Goal: Task Accomplishment & Management: Complete application form

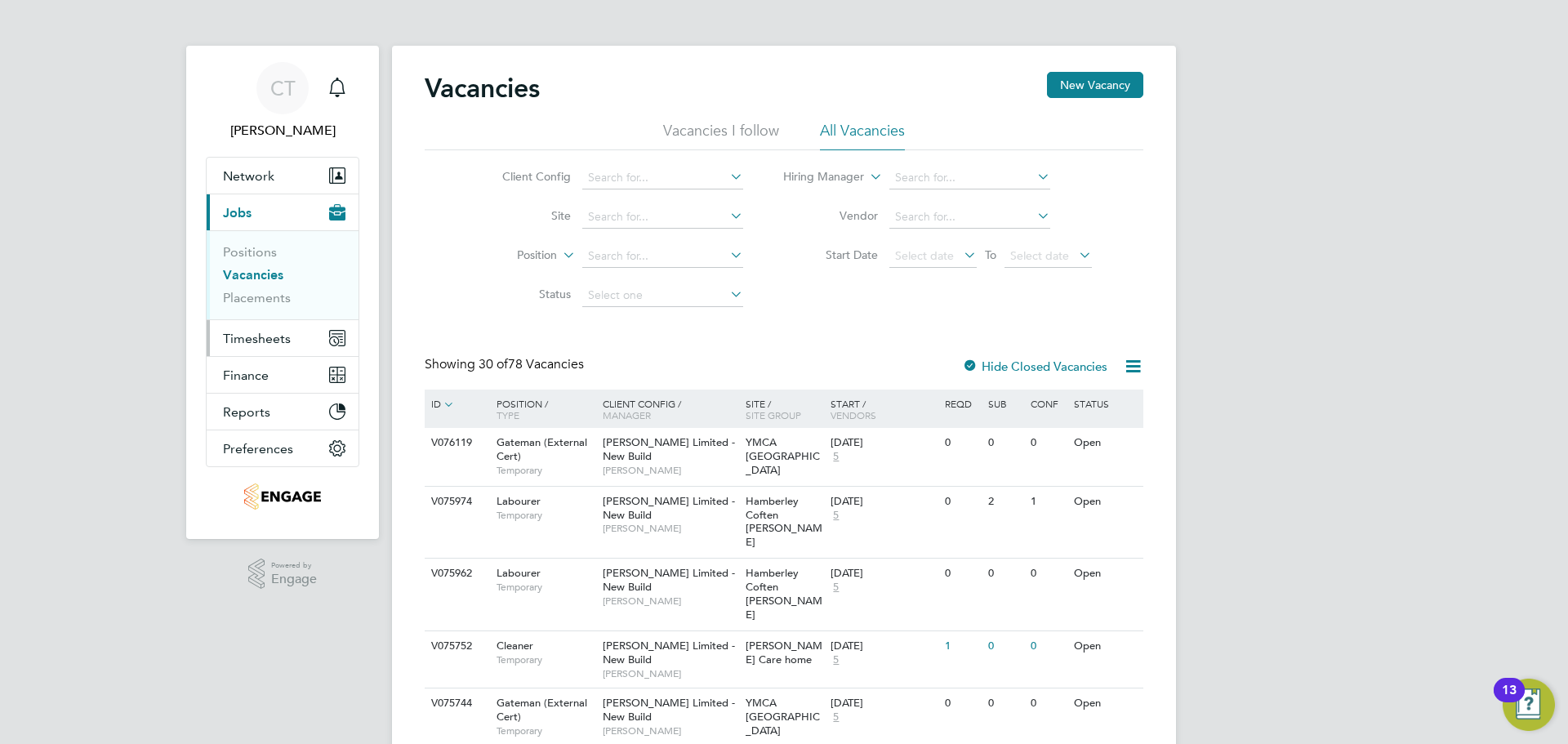
click at [268, 340] on span "Timesheets" at bounding box center [257, 337] width 67 height 15
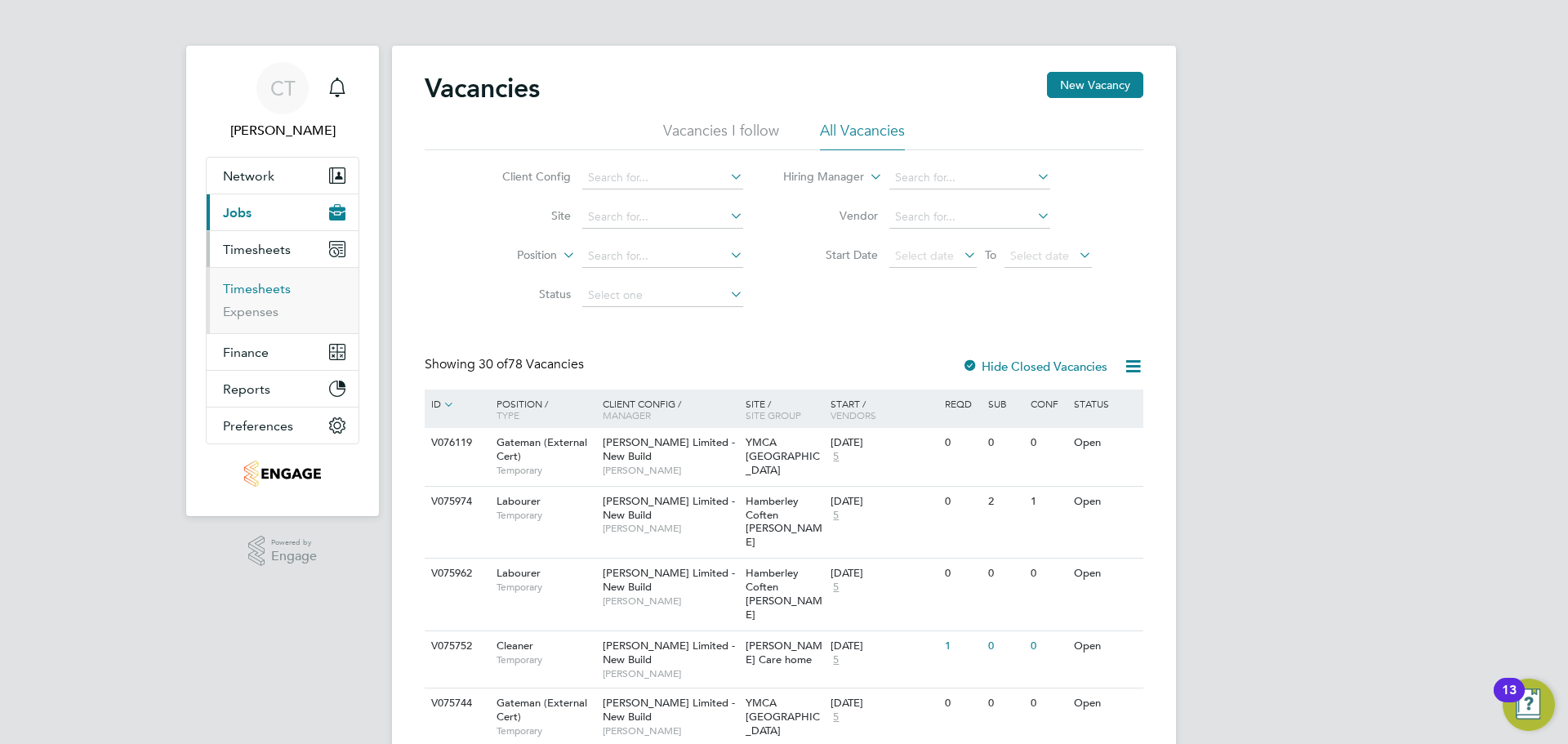
click at [281, 282] on link "Timesheets" at bounding box center [257, 288] width 67 height 15
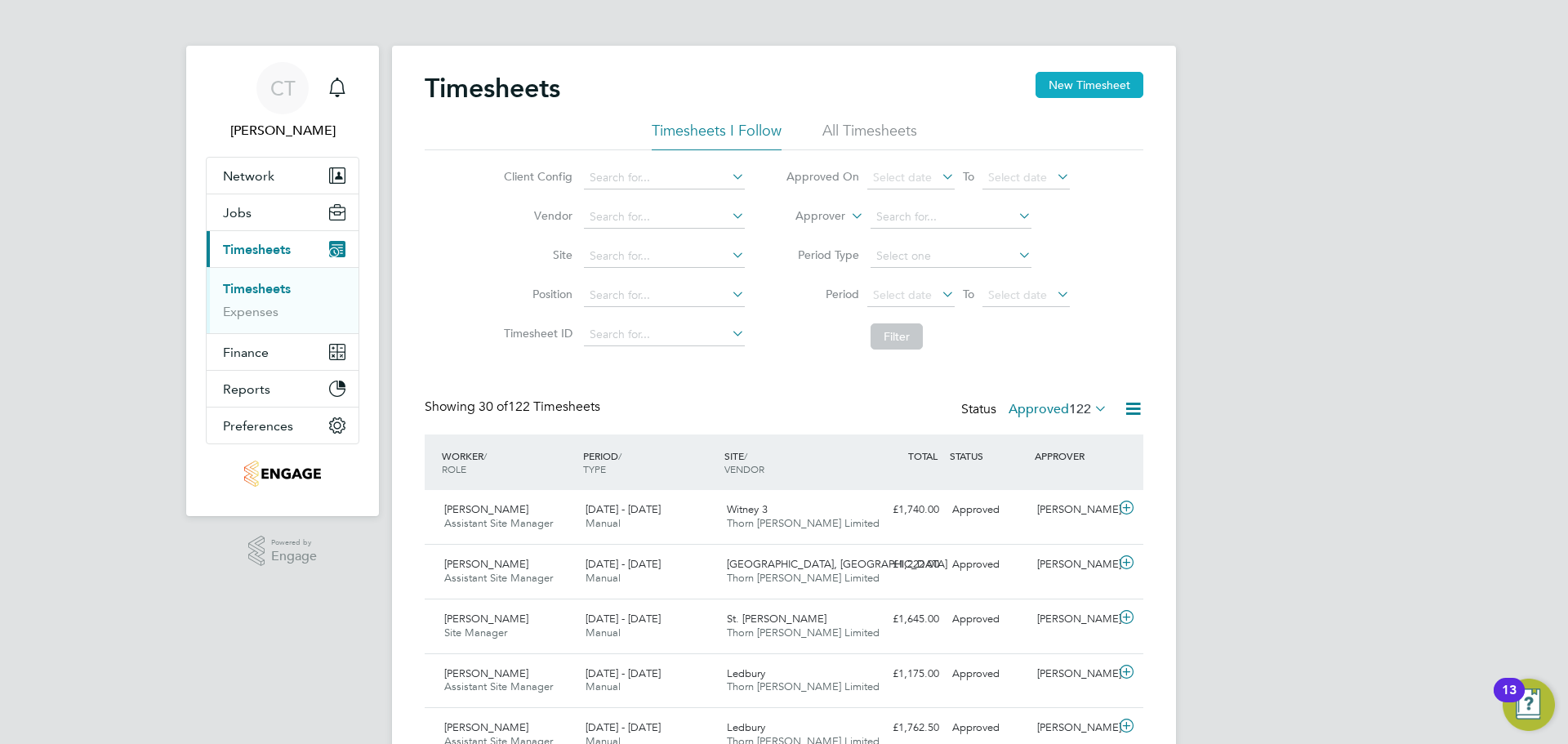
click at [1078, 86] on button "New Timesheet" at bounding box center [1089, 84] width 107 height 26
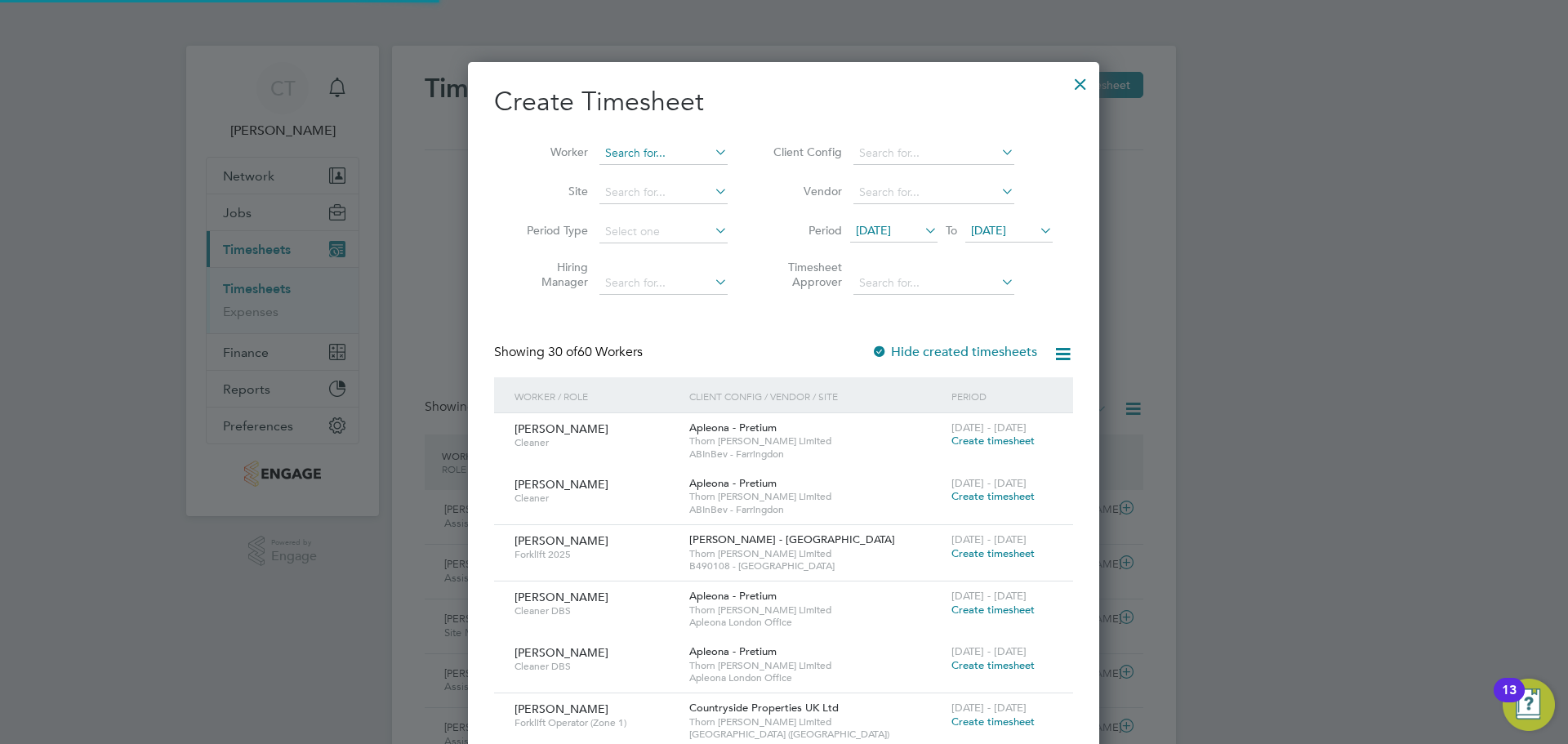
click at [635, 150] on input at bounding box center [663, 154] width 128 height 23
click at [631, 168] on li "Tev in Bolt" at bounding box center [663, 175] width 130 height 22
type input "[PERSON_NAME]"
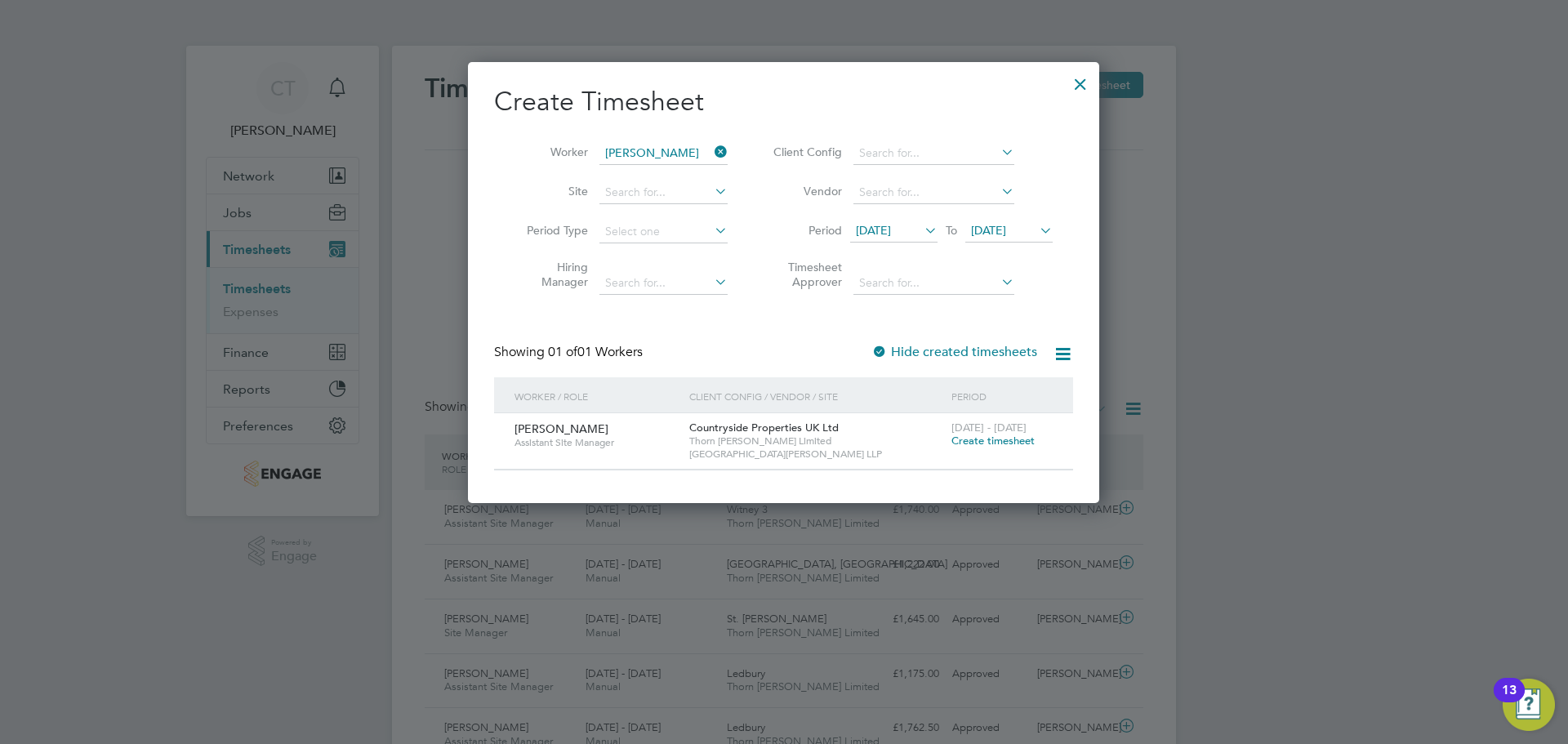
click at [993, 442] on span "Create timesheet" at bounding box center [993, 440] width 83 height 14
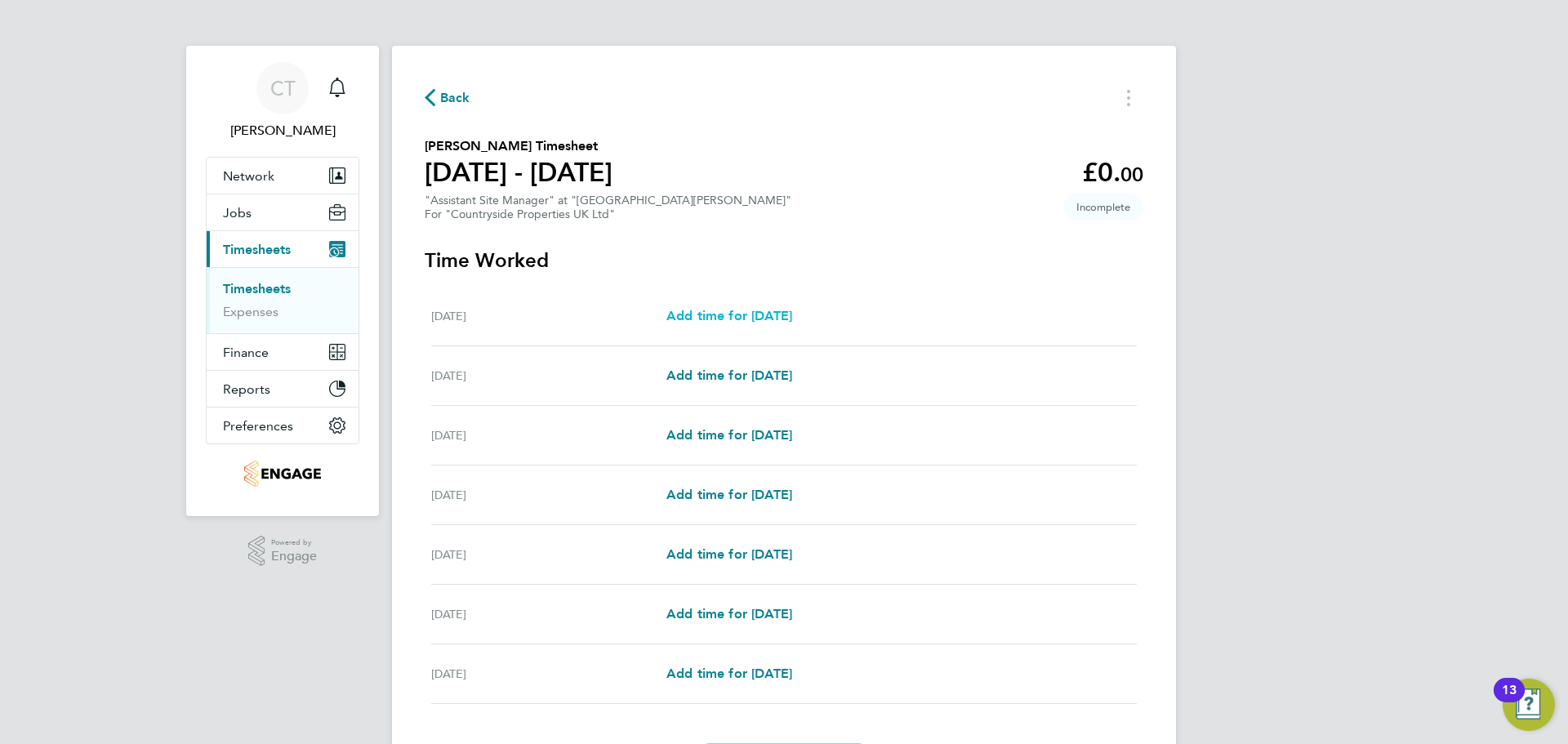
click at [792, 306] on link "Add time for [DATE]" at bounding box center [729, 316] width 126 height 20
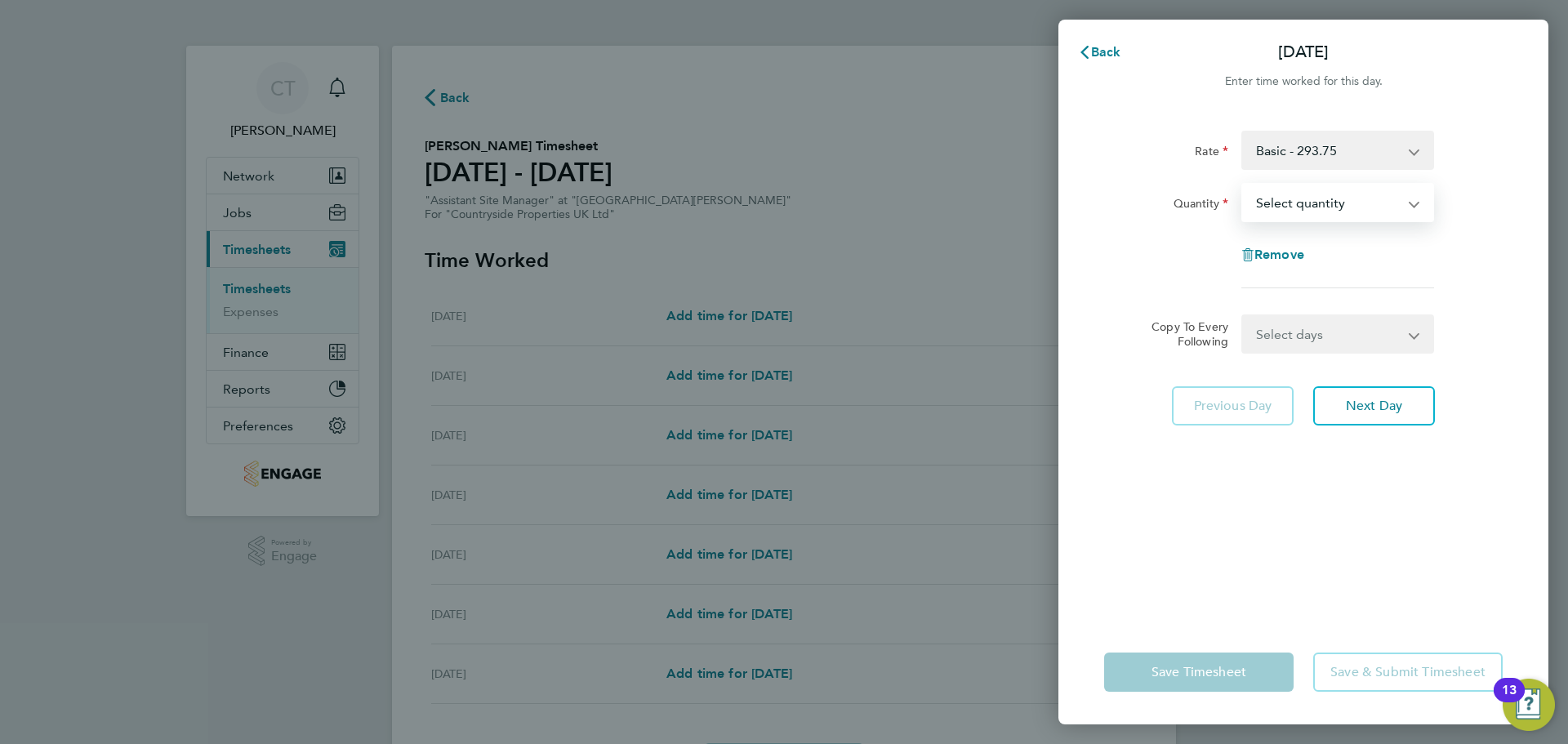
drag, startPoint x: 1372, startPoint y: 209, endPoint x: 1358, endPoint y: 219, distance: 17.2
click at [1372, 209] on select "Select quantity 0.5 1" at bounding box center [1327, 202] width 170 height 36
select select "1"
click at [1243, 185] on select "Select quantity 0.5 1" at bounding box center [1327, 202] width 170 height 36
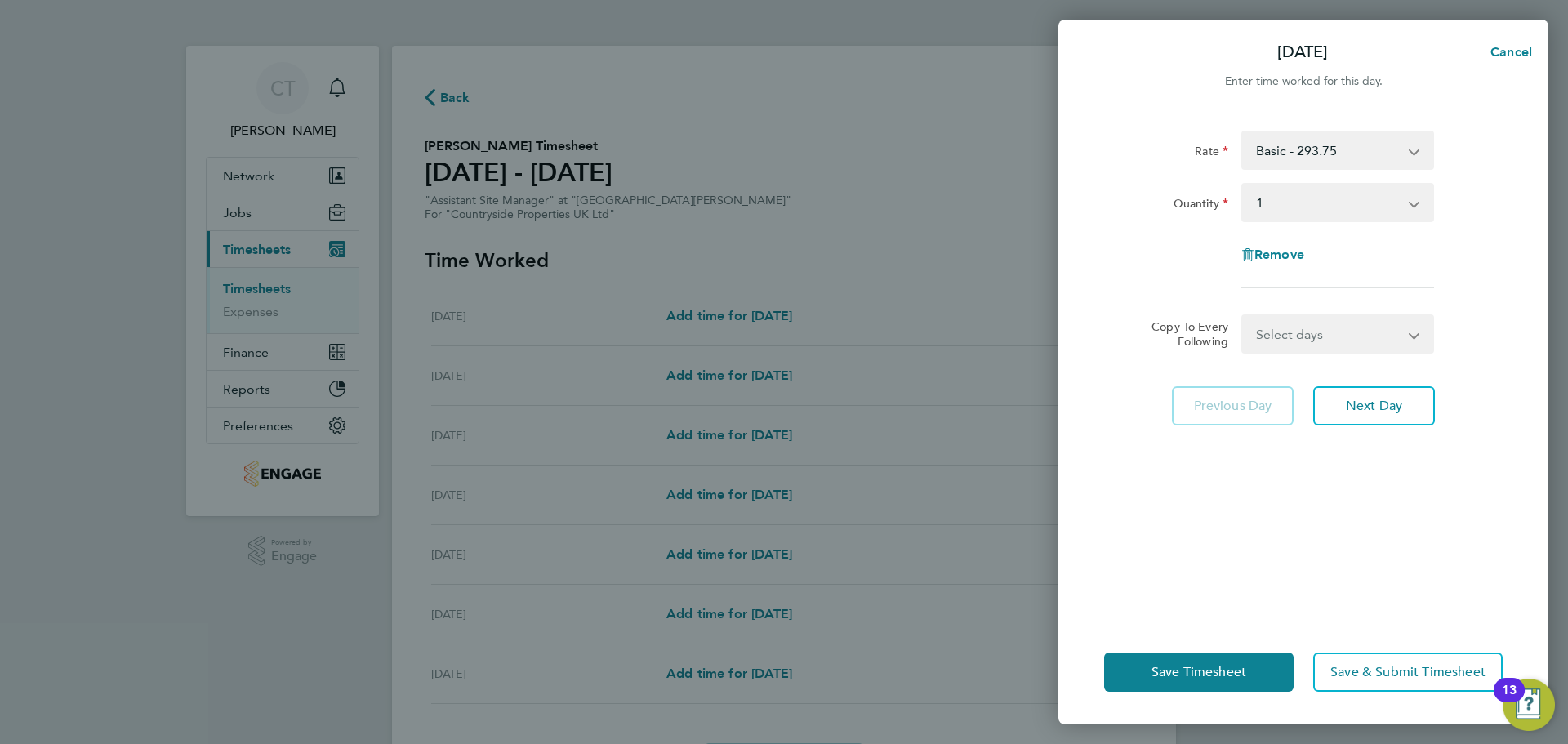
click at [1393, 201] on select "Select quantity 0.5 1" at bounding box center [1327, 202] width 170 height 36
click at [1394, 200] on select "Select quantity 0.5 1" at bounding box center [1327, 202] width 170 height 36
click at [1384, 405] on span "Next Day" at bounding box center [1374, 406] width 56 height 16
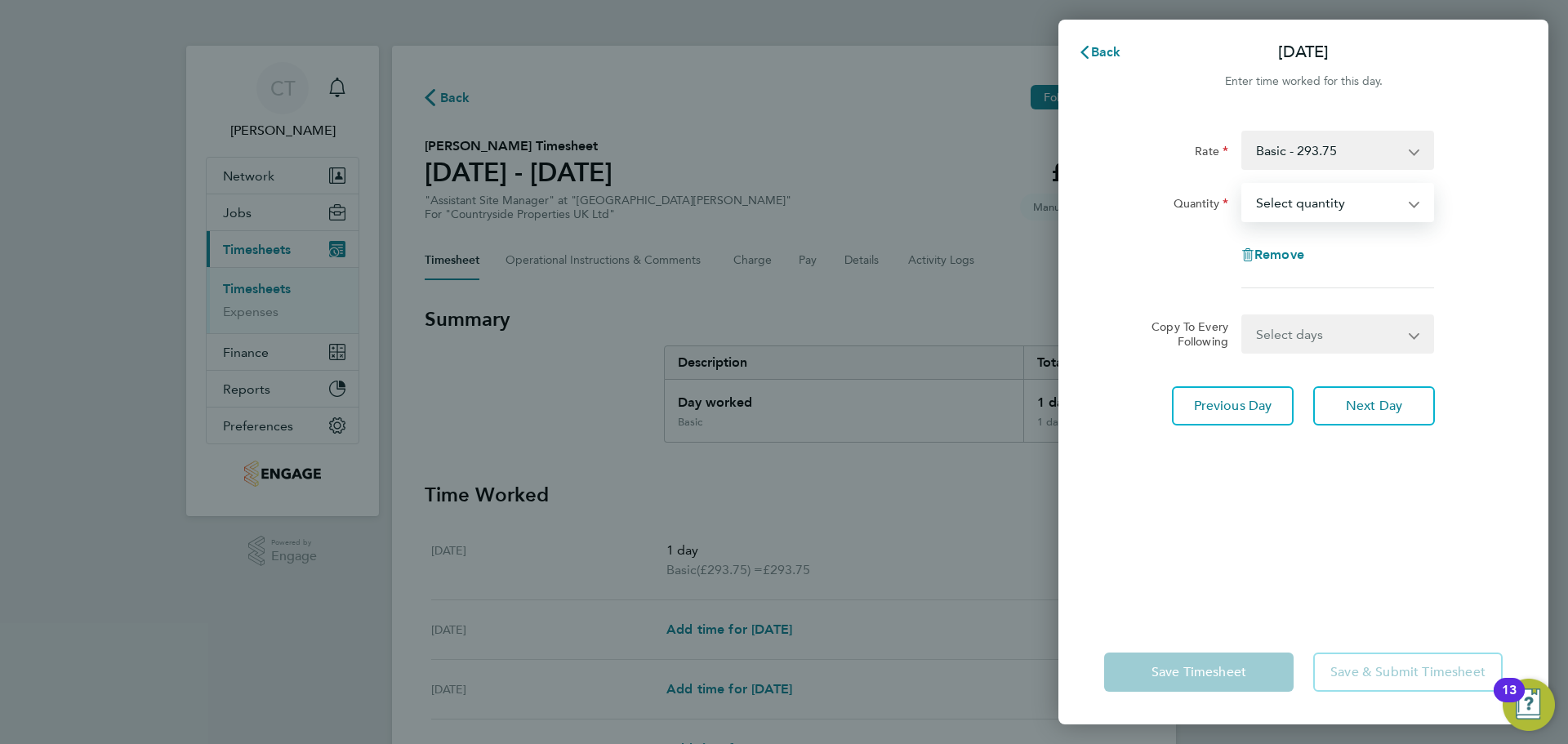
drag, startPoint x: 1387, startPoint y: 202, endPoint x: 1374, endPoint y: 219, distance: 21.4
click at [1387, 202] on select "Select quantity 0.5 1" at bounding box center [1327, 202] width 170 height 36
select select "1"
click at [1243, 185] on select "Select quantity 0.5 1" at bounding box center [1327, 202] width 170 height 36
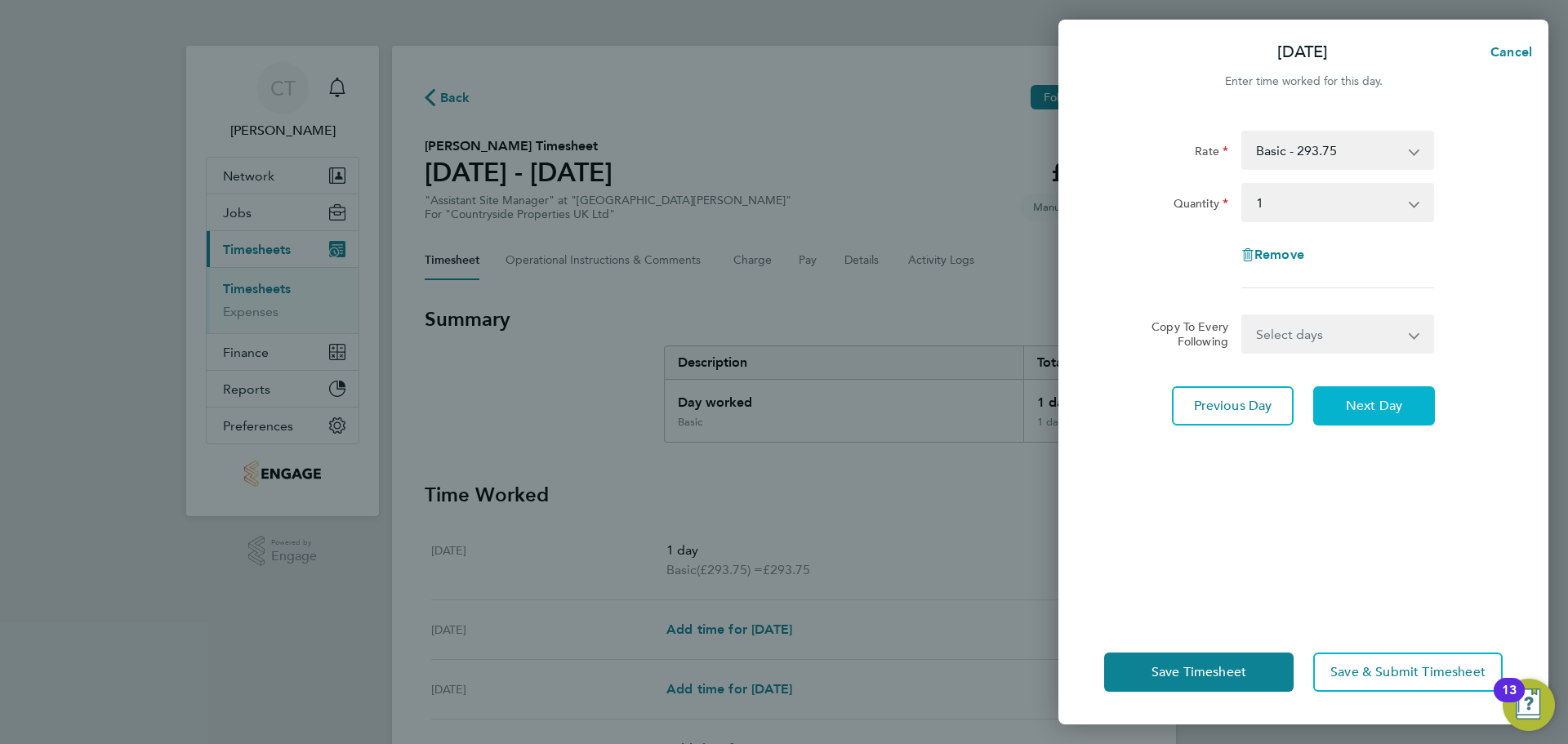
click at [1378, 409] on span "Next Day" at bounding box center [1374, 406] width 56 height 16
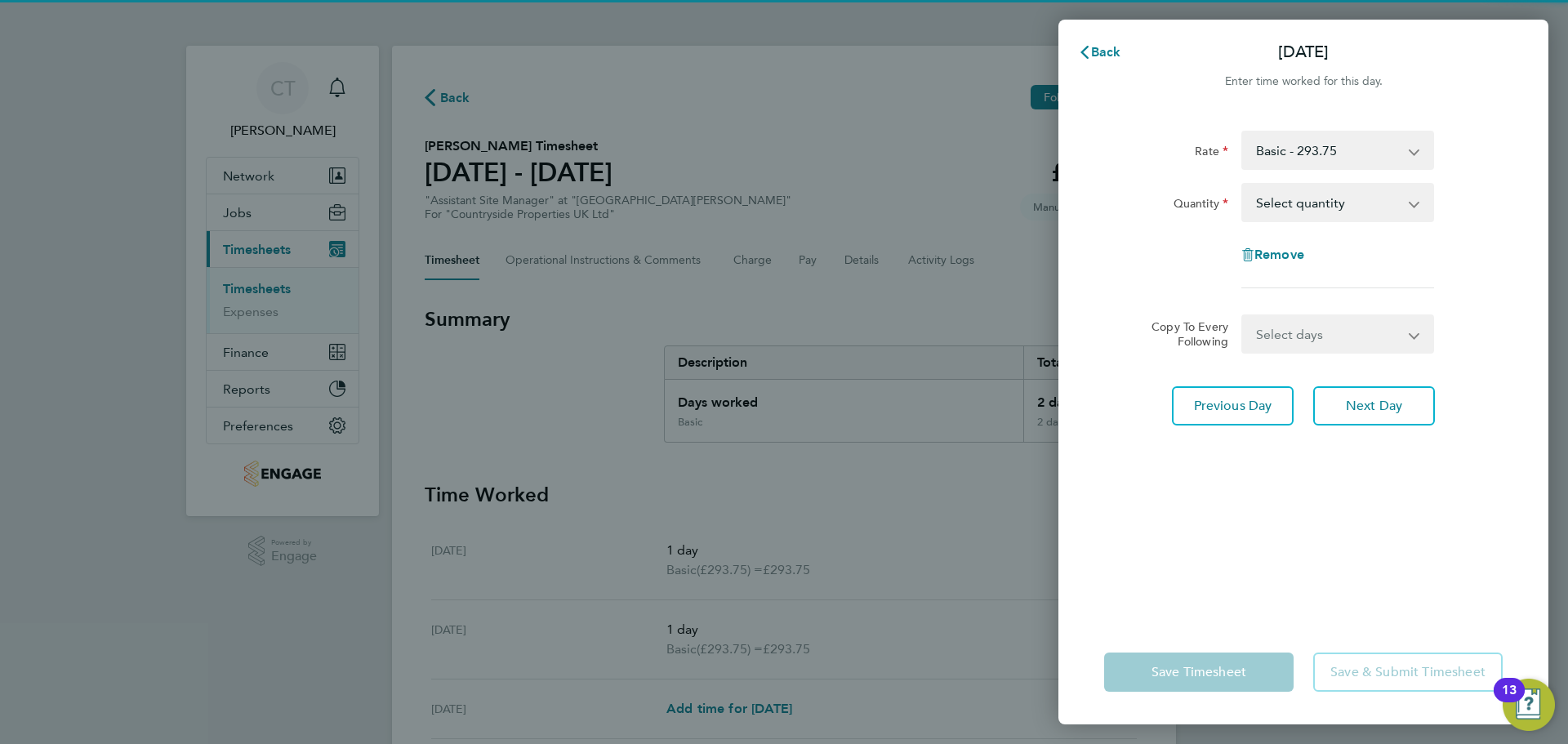
click at [1378, 197] on select "Select quantity 0.5 1" at bounding box center [1327, 202] width 170 height 36
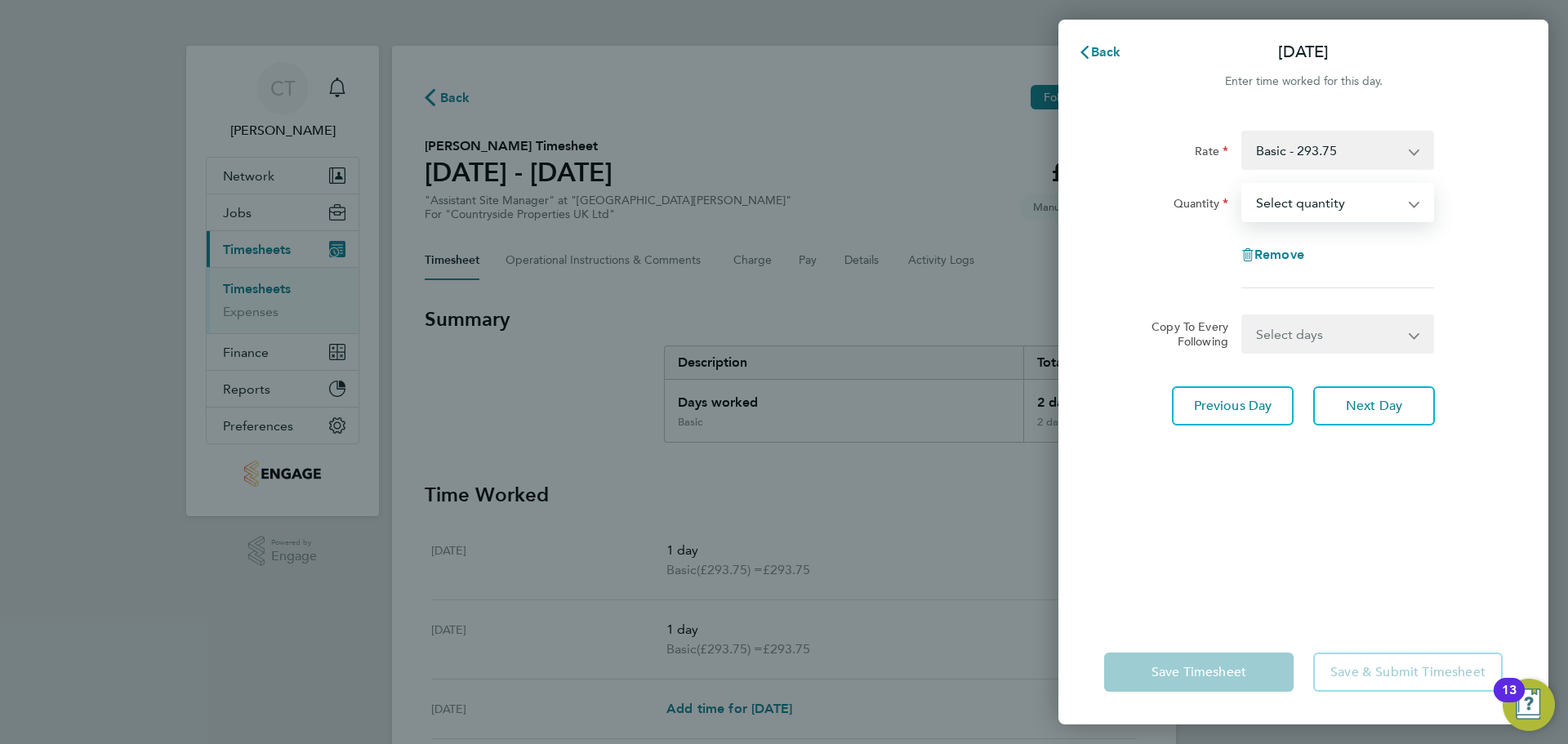
select select "1"
click at [1243, 185] on select "Select quantity 0.5 1" at bounding box center [1327, 202] width 170 height 36
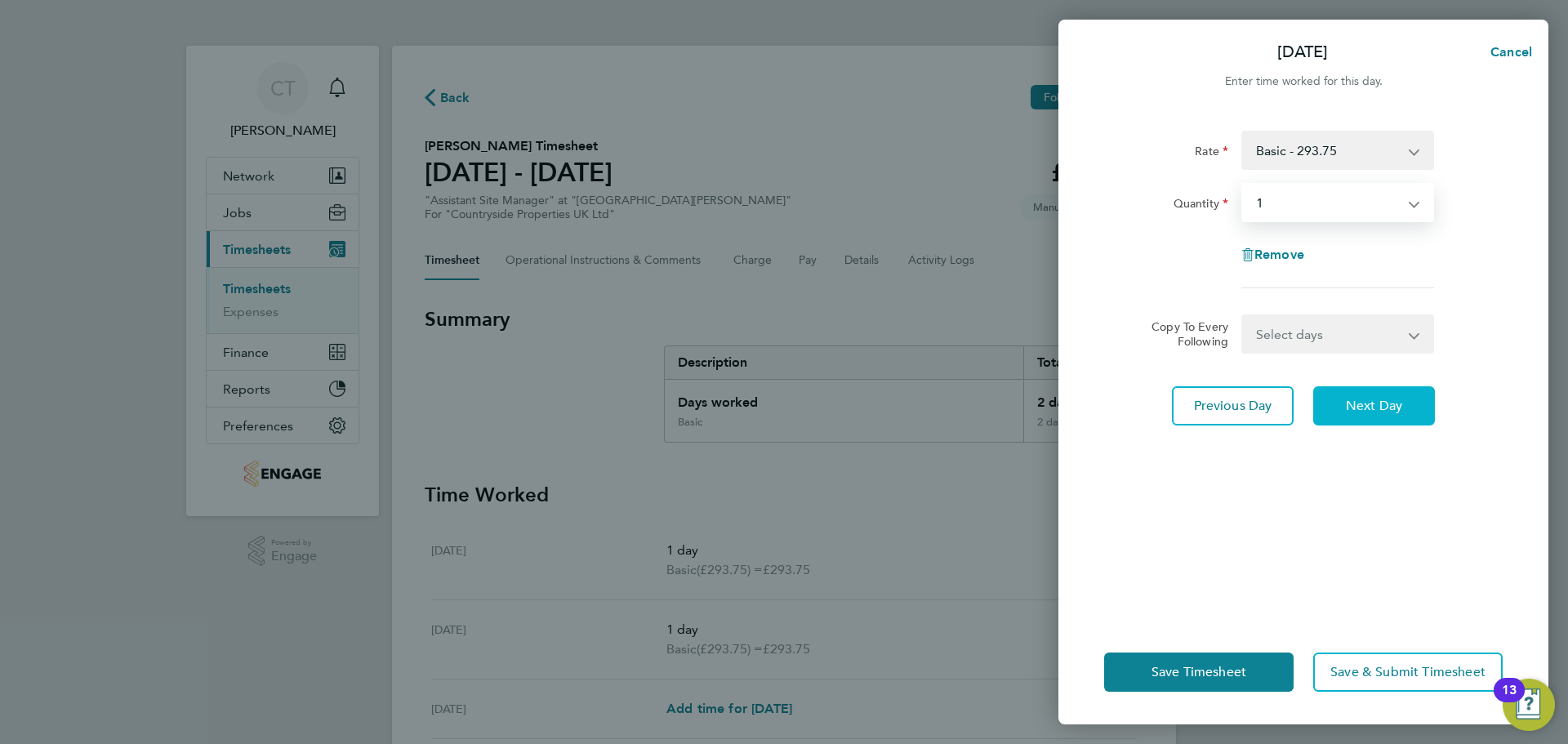
click at [1372, 412] on span "Next Day" at bounding box center [1374, 406] width 56 height 16
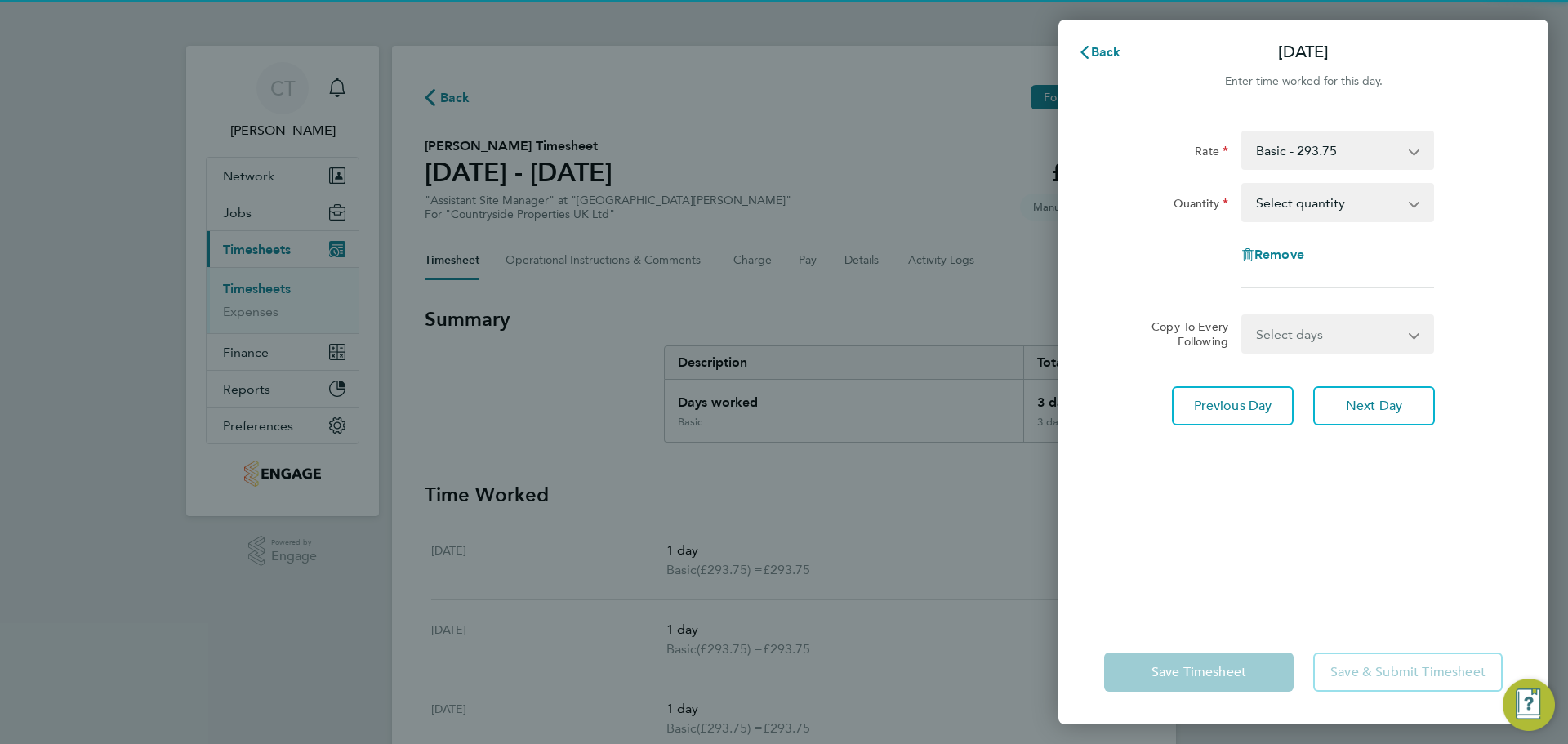
click at [1366, 209] on select "Select quantity 0.5 1" at bounding box center [1327, 202] width 170 height 36
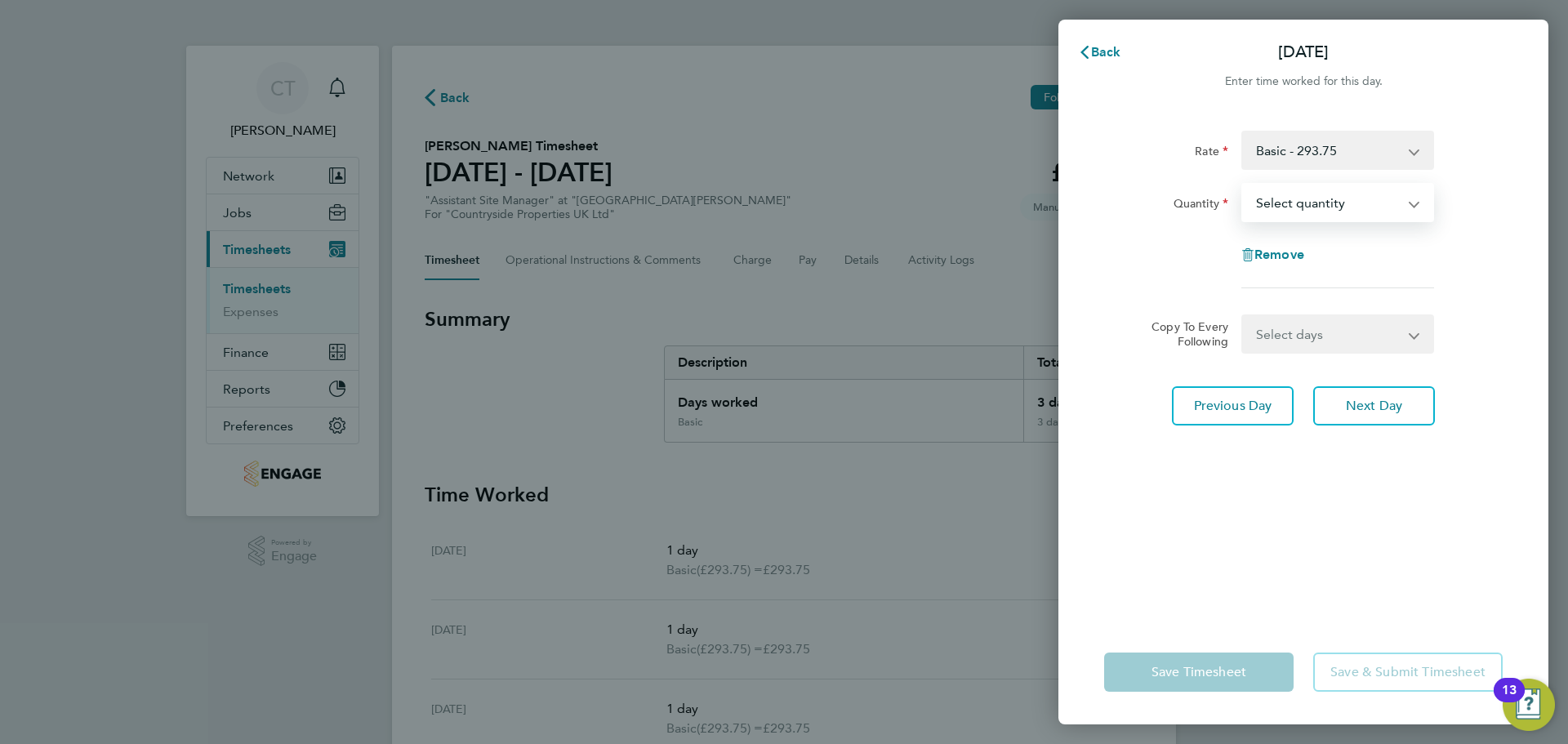
select select "1"
click at [1243, 185] on select "Select quantity 0.5 1" at bounding box center [1327, 202] width 170 height 36
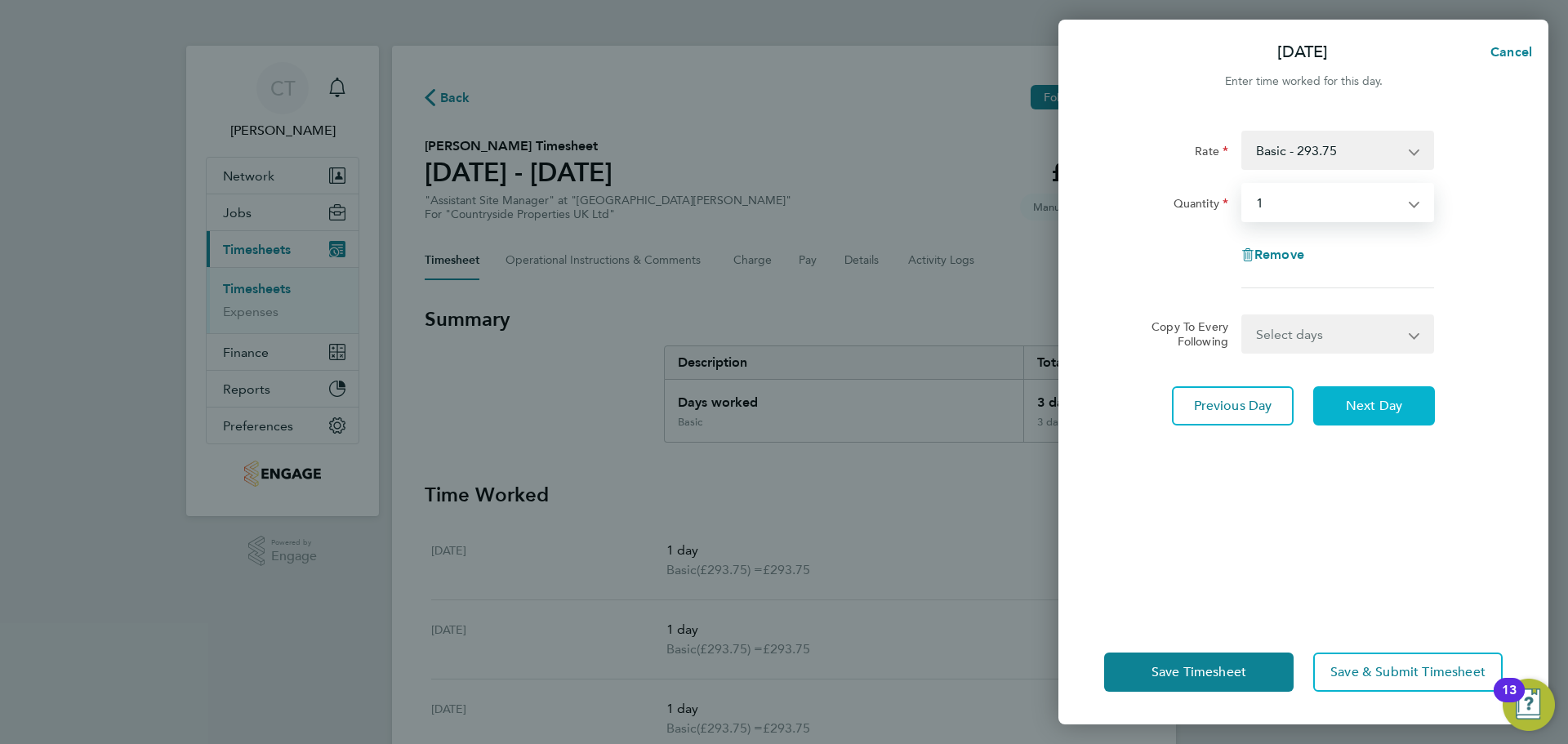
click at [1384, 396] on button "Next Day" at bounding box center [1374, 406] width 122 height 39
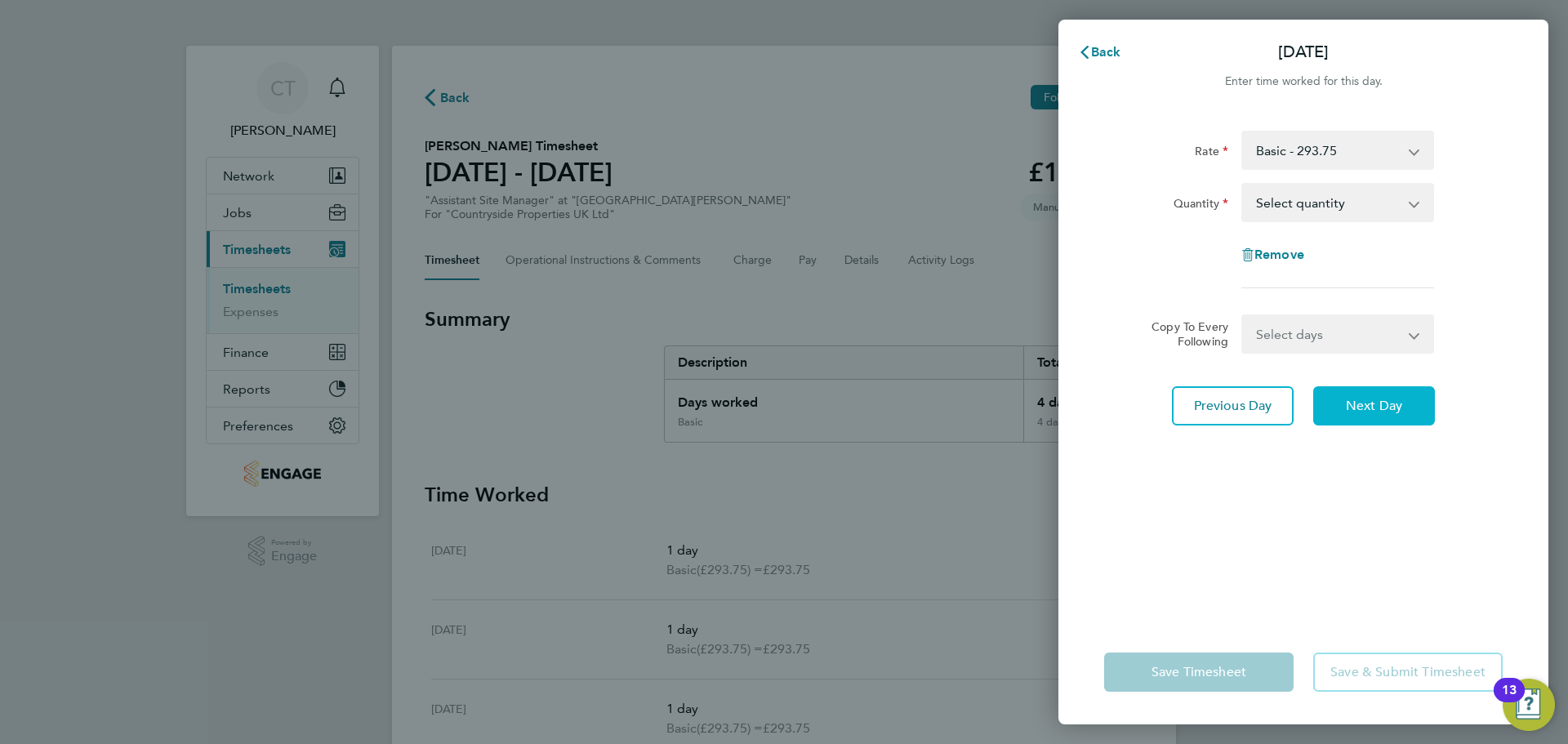
click at [1366, 414] on button "Next Day" at bounding box center [1374, 406] width 122 height 39
click at [1366, 207] on select "Select quantity 0.5 1" at bounding box center [1327, 202] width 170 height 36
select select "0.5"
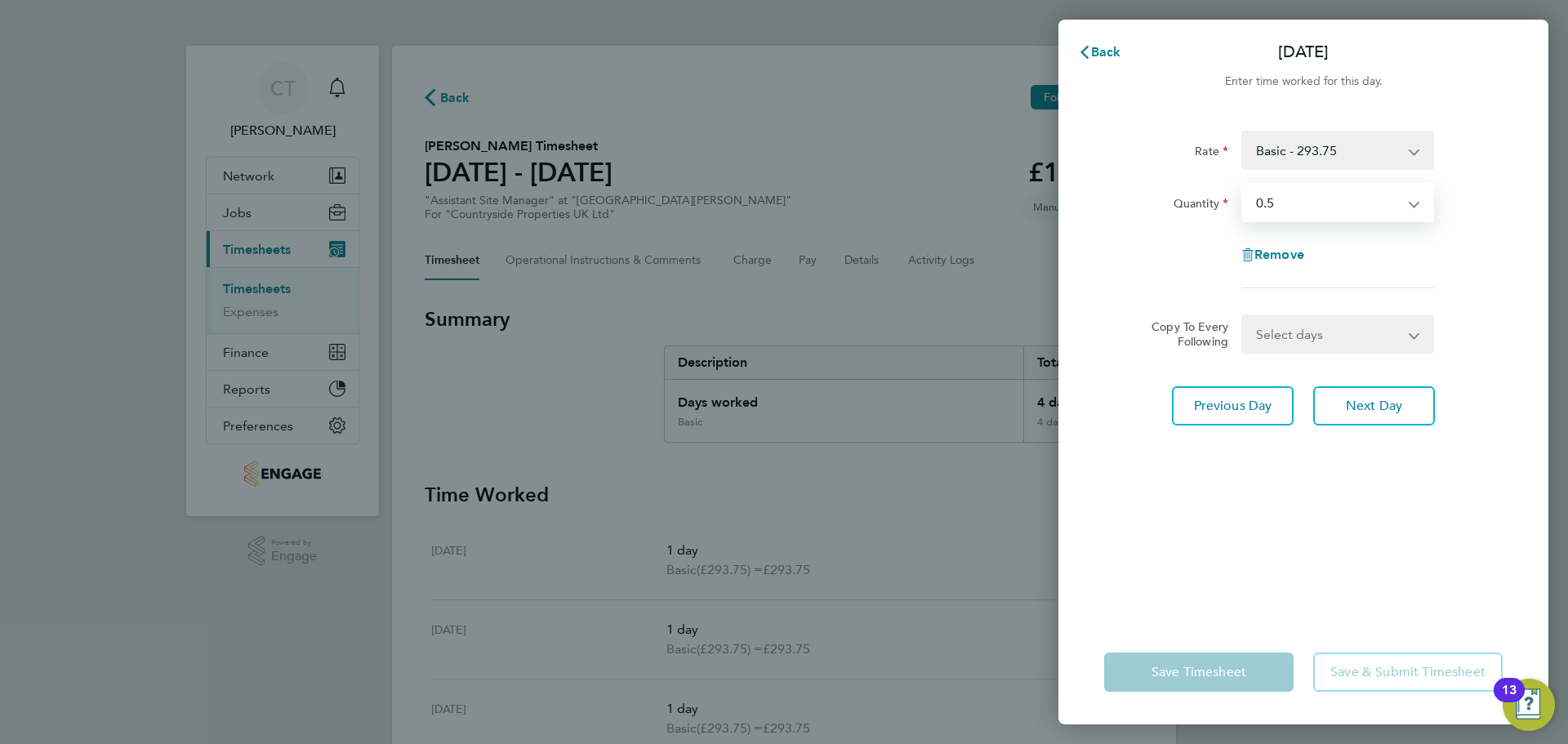
click at [1243, 185] on select "Select quantity 0.5 1" at bounding box center [1327, 202] width 170 height 36
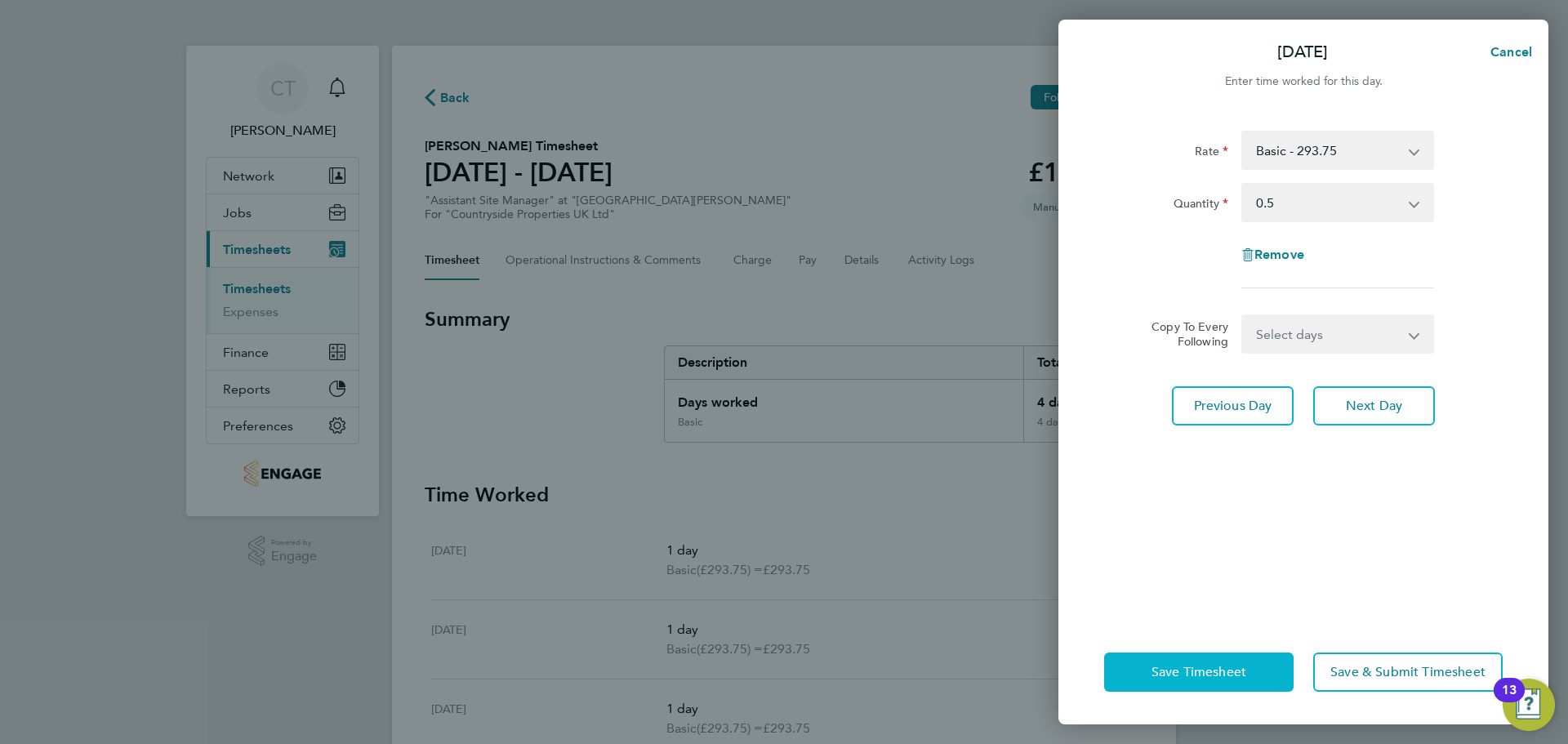
click at [1183, 683] on button "Save Timesheet" at bounding box center [1198, 672] width 189 height 39
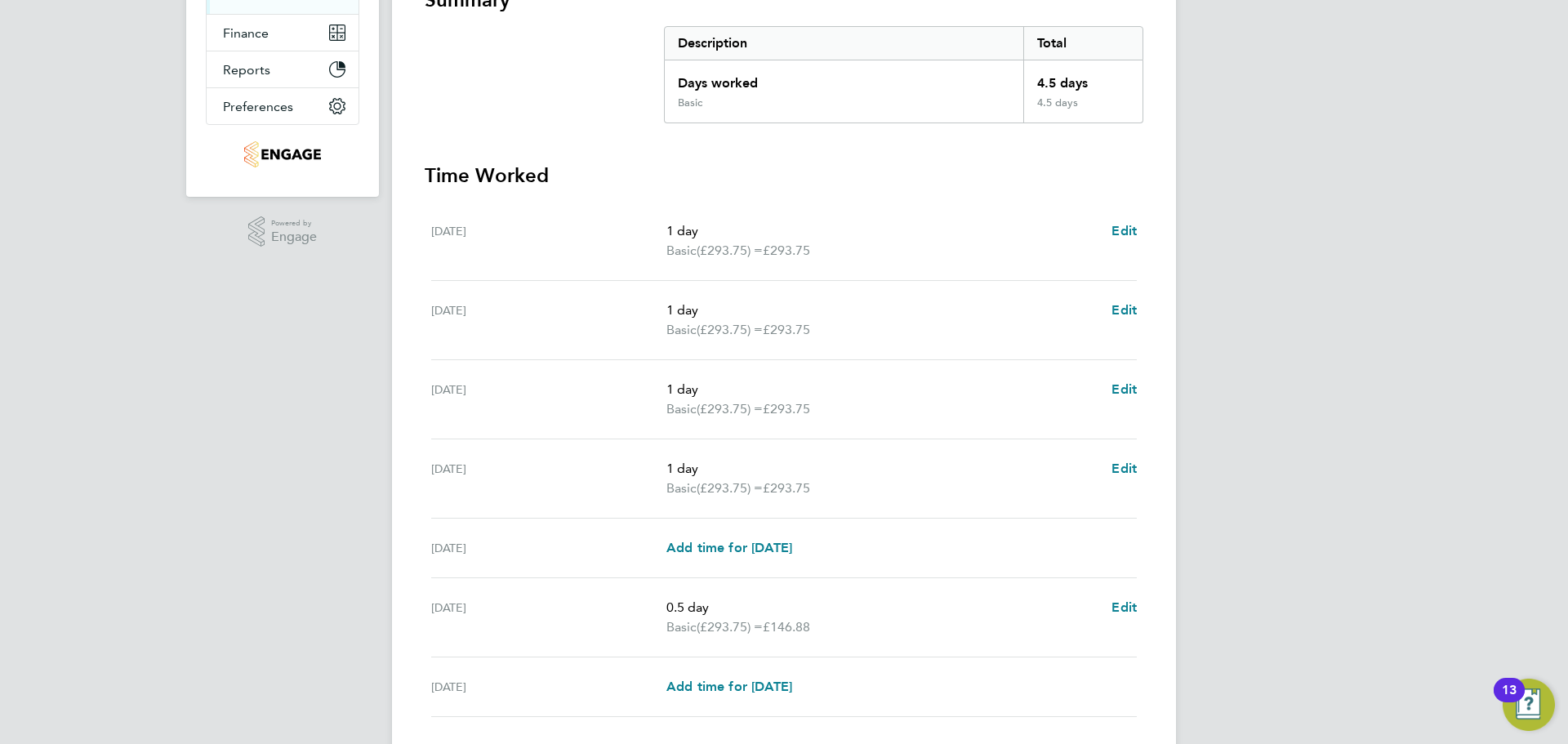
scroll to position [354, 0]
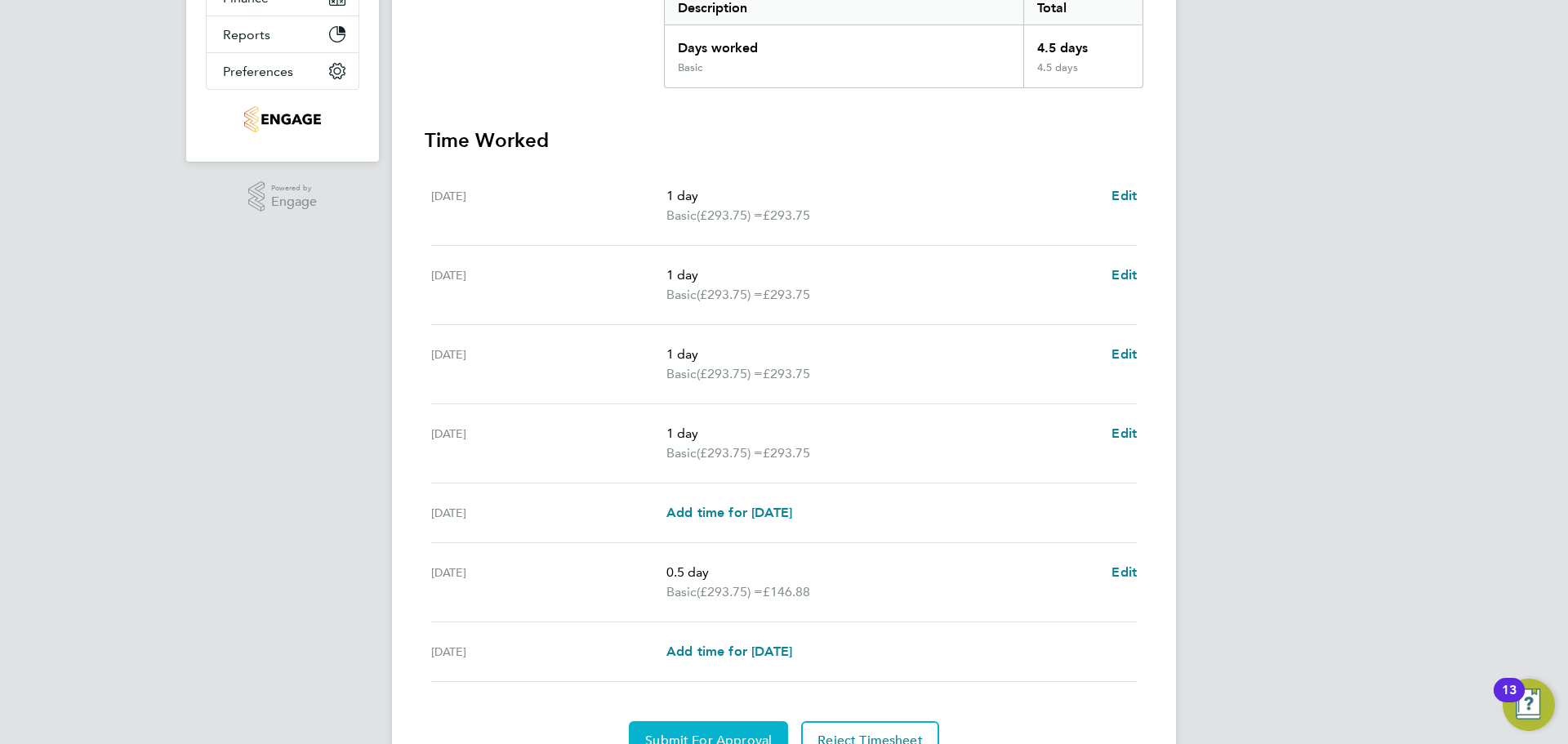
click at [744, 732] on button "Submit For Approval" at bounding box center [708, 740] width 159 height 39
